Goal: Transaction & Acquisition: Book appointment/travel/reservation

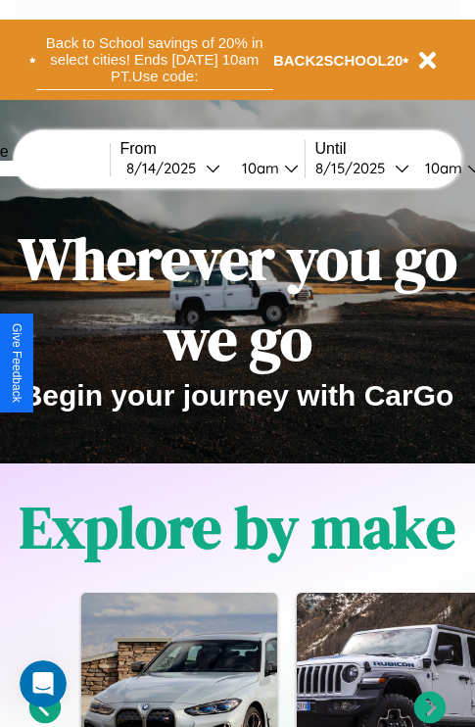
click at [154, 60] on button "Back to School savings of 20% in select cities! Ends [DATE] 10am PT. Use code:" at bounding box center [154, 59] width 237 height 61
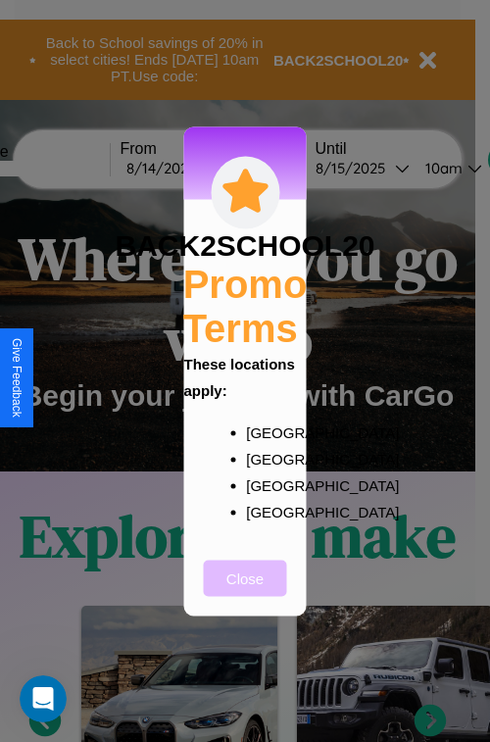
click at [245, 591] on button "Close" at bounding box center [245, 577] width 83 height 36
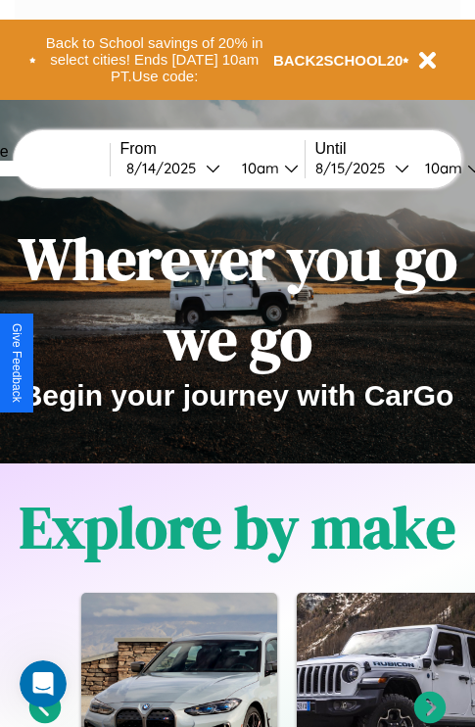
scroll to position [302, 0]
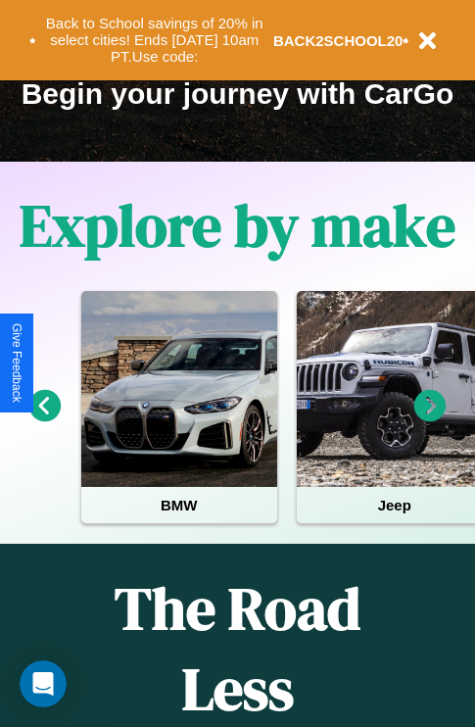
click at [430, 419] on icon at bounding box center [430, 406] width 32 height 32
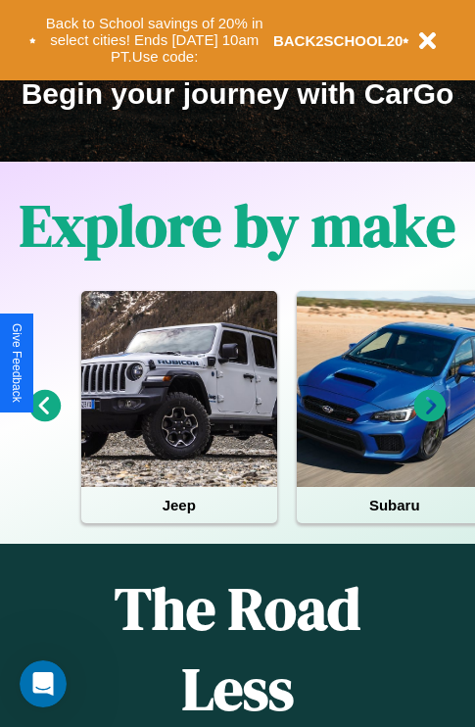
click at [44, 419] on icon at bounding box center [45, 406] width 32 height 32
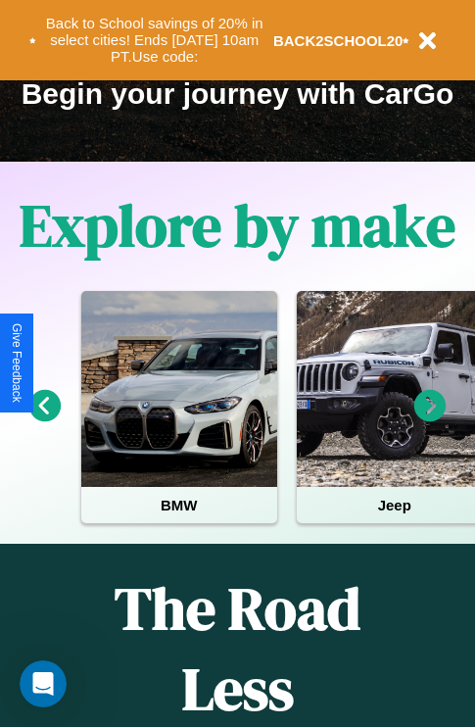
click at [44, 419] on icon at bounding box center [45, 406] width 32 height 32
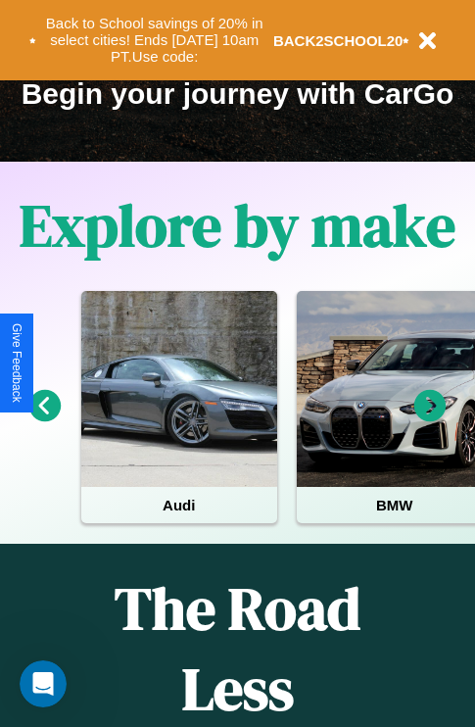
click at [430, 419] on icon at bounding box center [430, 406] width 32 height 32
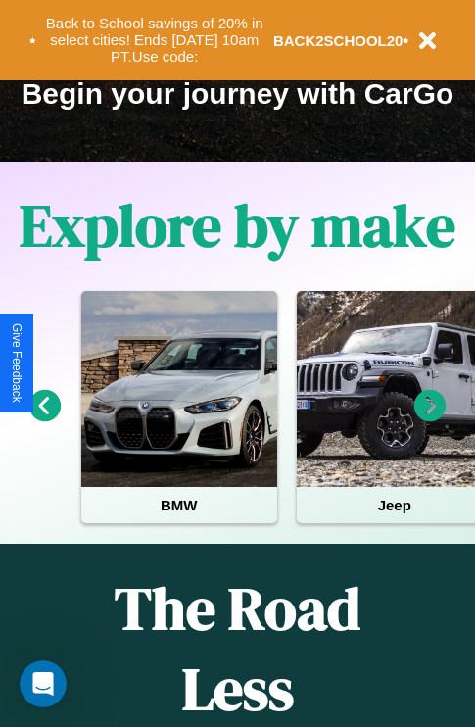
click at [430, 419] on icon at bounding box center [430, 406] width 32 height 32
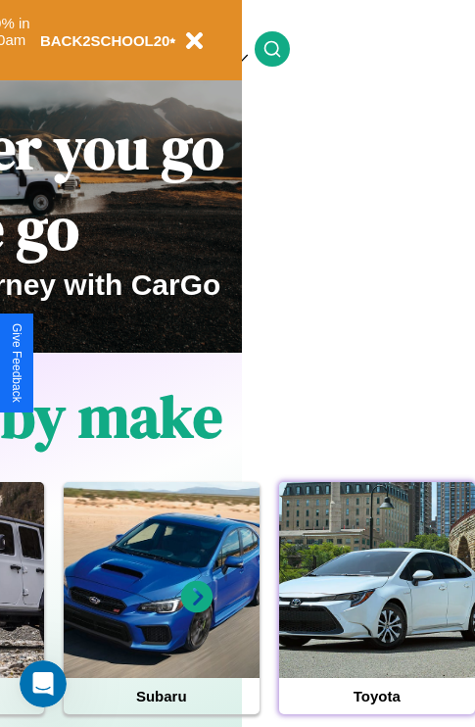
click at [376, 610] on div at bounding box center [377, 580] width 196 height 196
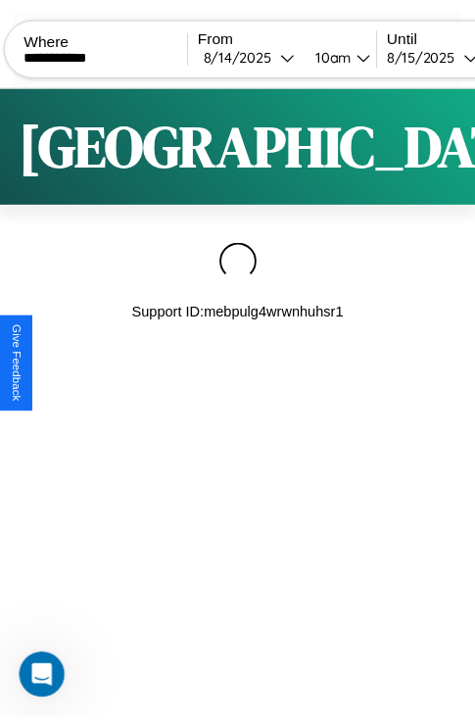
scroll to position [0, 167]
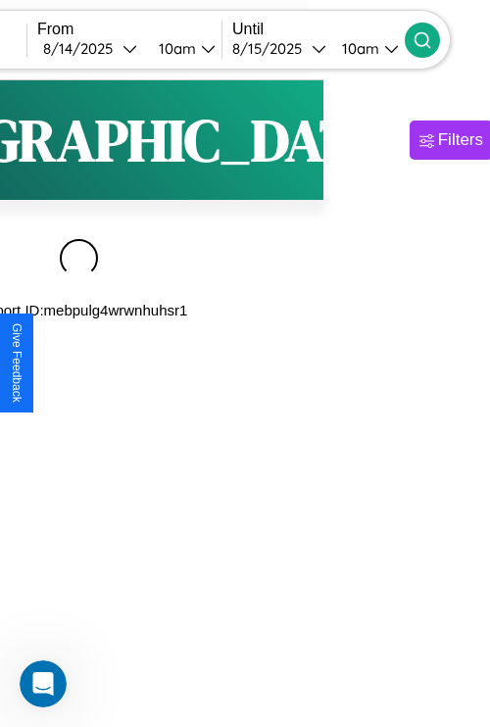
type input "**********"
click at [432, 39] on icon at bounding box center [422, 40] width 20 height 20
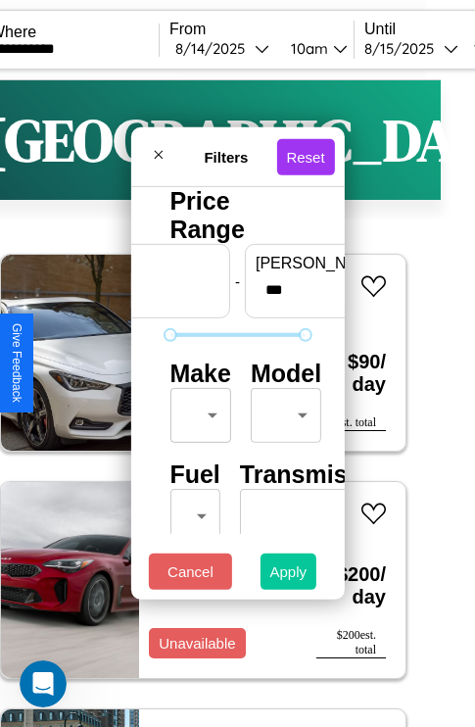
click at [289, 576] on button "Apply" at bounding box center [289, 571] width 57 height 36
